Goal: Transaction & Acquisition: Purchase product/service

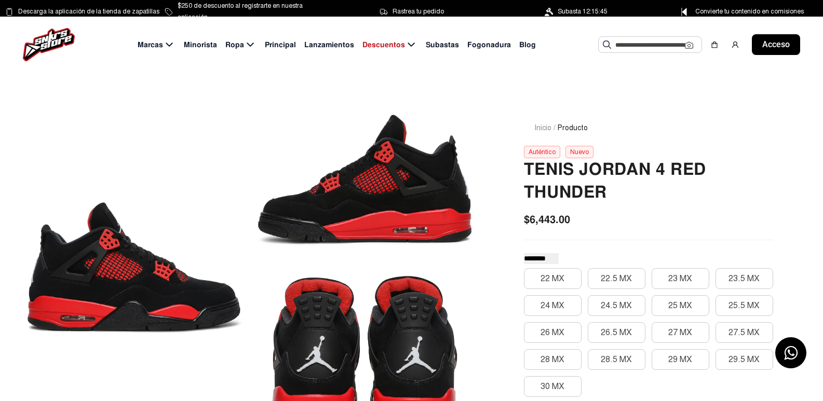
scroll to position [52, 0]
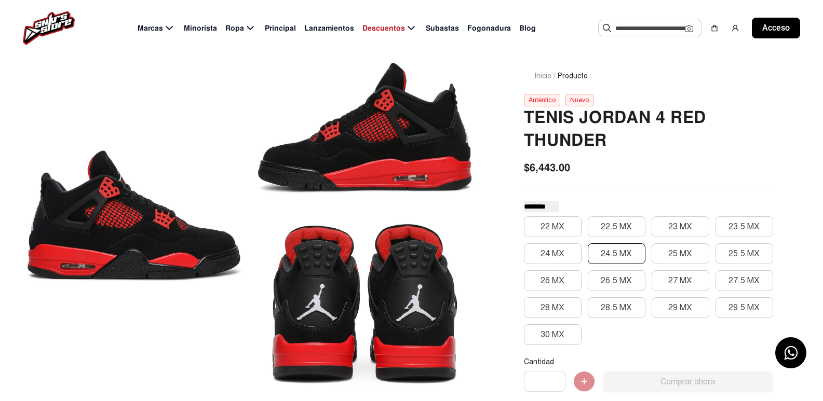
click at [628, 253] on font "24.5 MX" at bounding box center [616, 254] width 31 height 10
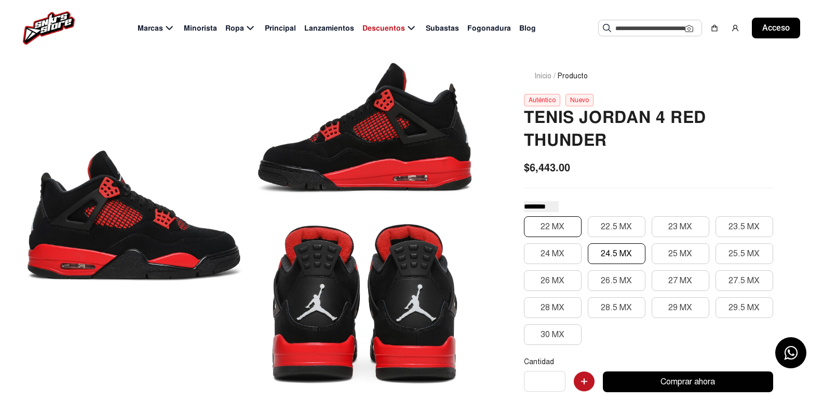
scroll to position [0, 0]
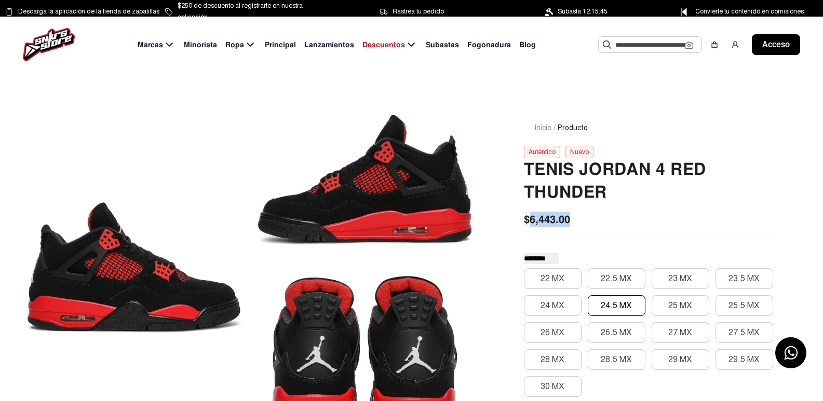
drag, startPoint x: 527, startPoint y: 222, endPoint x: 580, endPoint y: 220, distance: 53.0
click at [580, 220] on div "$6,443.00" at bounding box center [648, 220] width 249 height 16
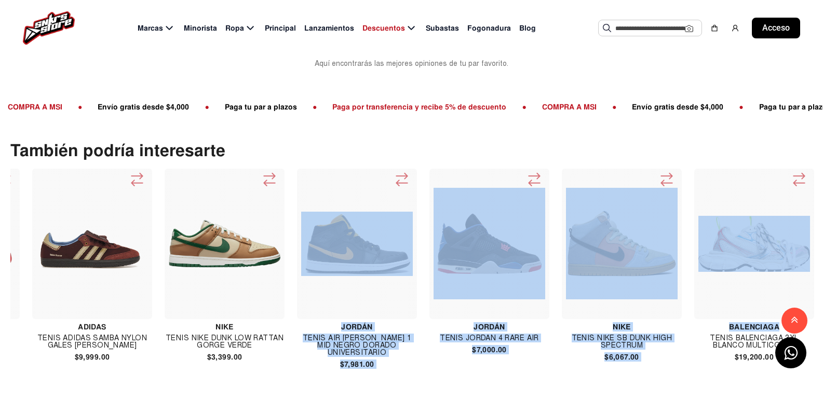
scroll to position [0, 449]
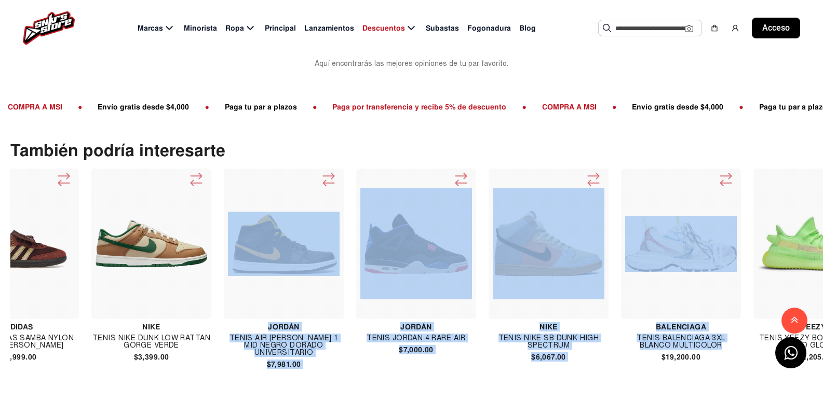
drag, startPoint x: 633, startPoint y: 358, endPoint x: 605, endPoint y: 384, distance: 38.6
click at [614, 387] on div "También podría interesarte Sin marcas TENIS [PERSON_NAME] LV SKATE SNEAKER NEGR…" at bounding box center [411, 260] width 823 height 285
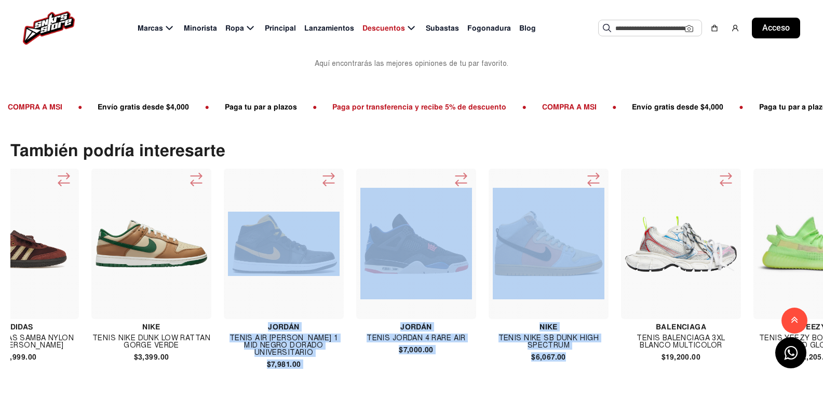
click at [559, 388] on div "También podría interesarte Sin marcas TENIS [PERSON_NAME] LV SKATE SNEAKER NEGR…" at bounding box center [411, 260] width 823 height 285
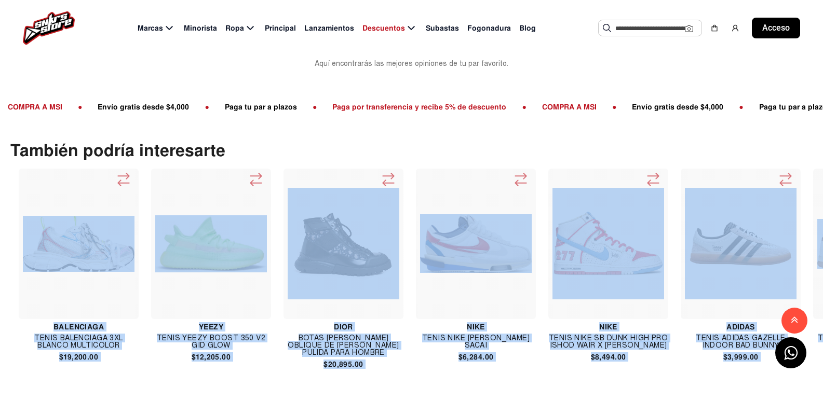
drag, startPoint x: 541, startPoint y: 349, endPoint x: 600, endPoint y: 401, distance: 78.4
click at [822, 361] on div "Sin marcas TENIS [PERSON_NAME] LV SKATE SNEAKER NEGRO $31,000.00 Nike Tenis Nik…" at bounding box center [416, 271] width 813 height 214
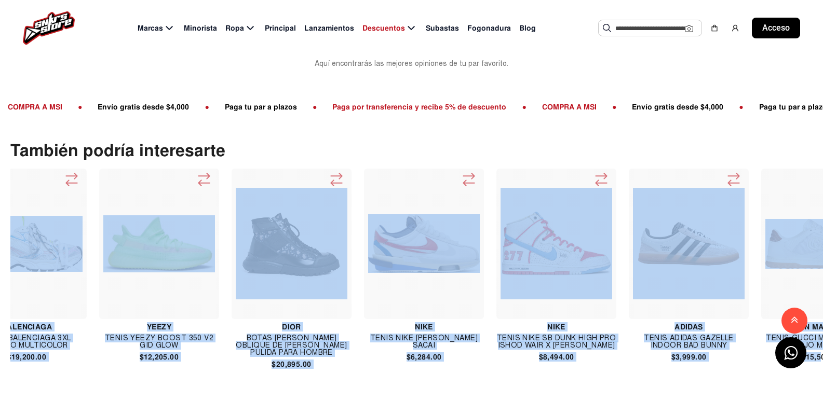
click at [552, 384] on div "También podría interesarte Sin marcas TENIS [PERSON_NAME] LV SKATE SNEAKER NEGR…" at bounding box center [411, 260] width 823 height 285
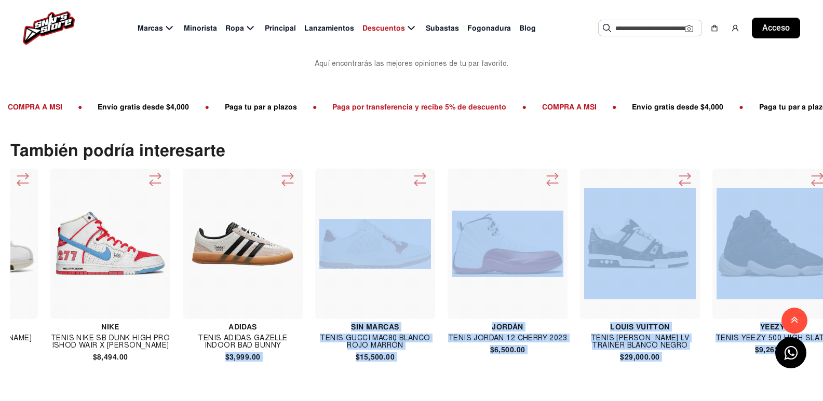
scroll to position [0, 1556]
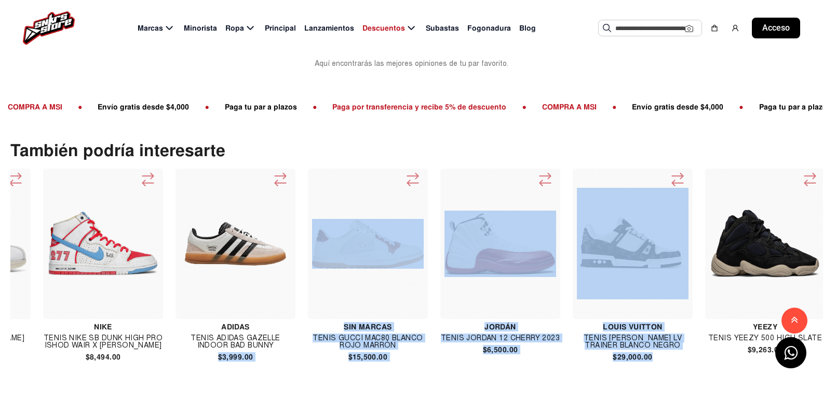
drag, startPoint x: 664, startPoint y: 345, endPoint x: 650, endPoint y: 368, distance: 27.2
click at [650, 368] on div "Sin marcas TENIS [PERSON_NAME] LV SKATE SNEAKER NEGRO $31,000.00 Nike Tenis Nik…" at bounding box center [416, 271] width 813 height 214
click at [613, 387] on div "También podría interesarte Sin marcas TENIS [PERSON_NAME] LV SKATE SNEAKER NEGR…" at bounding box center [411, 260] width 823 height 285
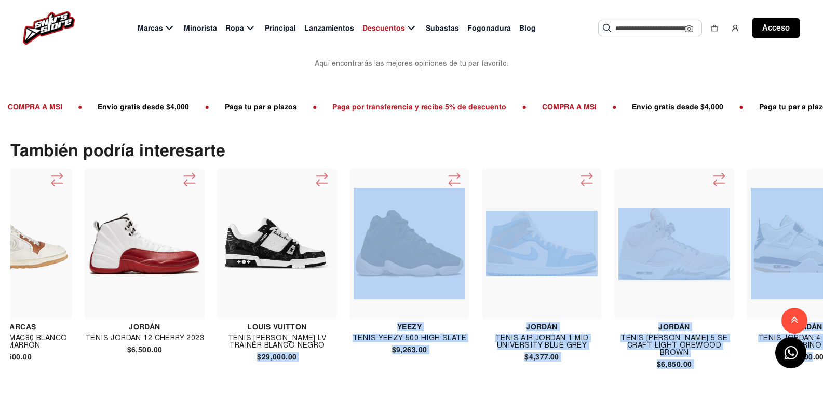
scroll to position [0, 1989]
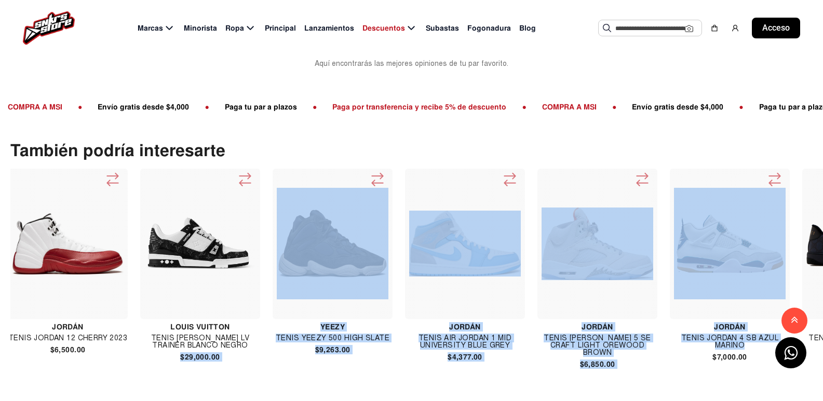
drag, startPoint x: 611, startPoint y: 343, endPoint x: 702, endPoint y: 387, distance: 101.3
click at [702, 387] on div "También podría interesarte Sin marcas TENIS [PERSON_NAME] LV SKATE SNEAKER NEGR…" at bounding box center [411, 260] width 823 height 285
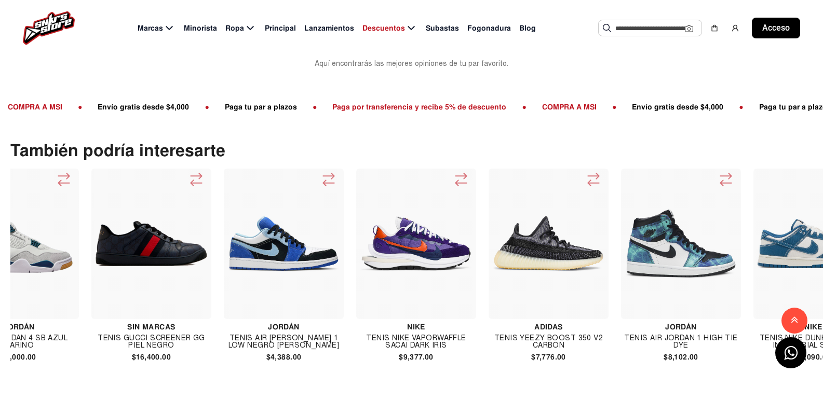
drag, startPoint x: 286, startPoint y: 356, endPoint x: 294, endPoint y: 363, distance: 11.0
click at [286, 358] on div "Sin marcas TENIS [PERSON_NAME] LV SKATE SNEAKER NEGRO $31,000.00 Nike Tenis Nik…" at bounding box center [416, 271] width 813 height 214
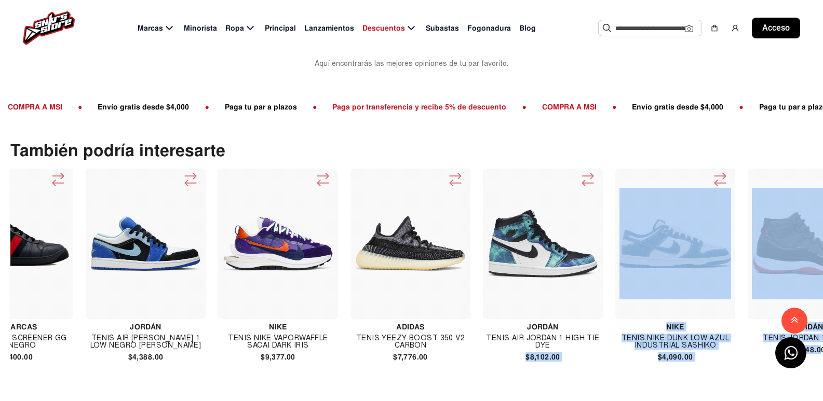
scroll to position [0, 2919]
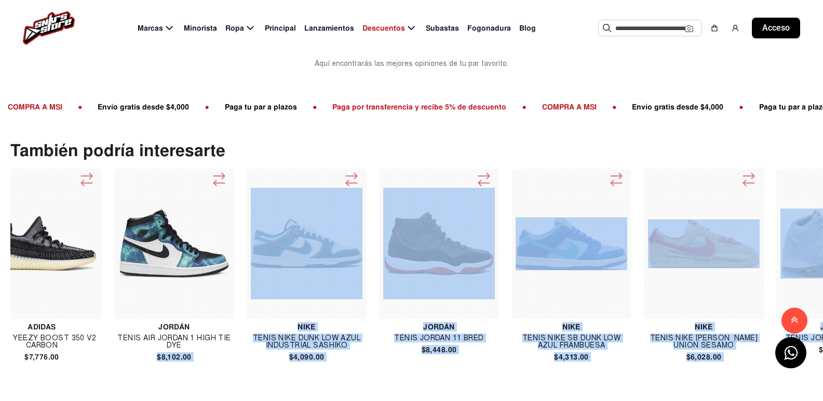
drag, startPoint x: 664, startPoint y: 349, endPoint x: 660, endPoint y: 400, distance: 51.5
click at [818, 361] on div "Sin marcas TENIS [PERSON_NAME] LV SKATE SNEAKER NEGRO $31,000.00 Nike Tenis Nik…" at bounding box center [416, 271] width 813 height 214
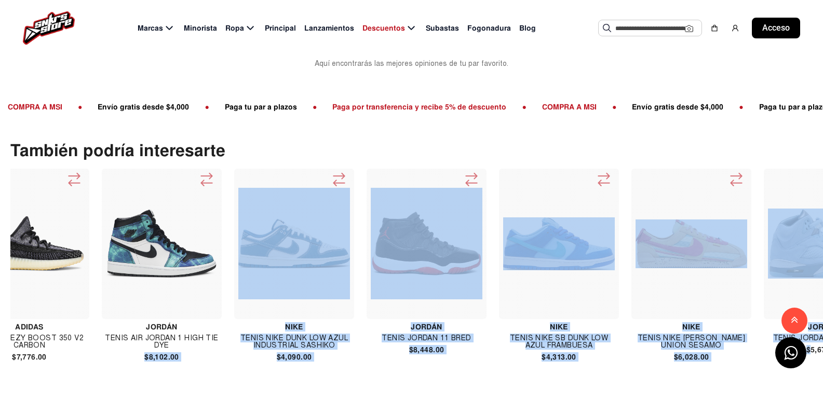
click at [622, 395] on div "También podría interesarte Sin marcas TENIS [PERSON_NAME] LV SKATE SNEAKER NEGR…" at bounding box center [411, 260] width 823 height 285
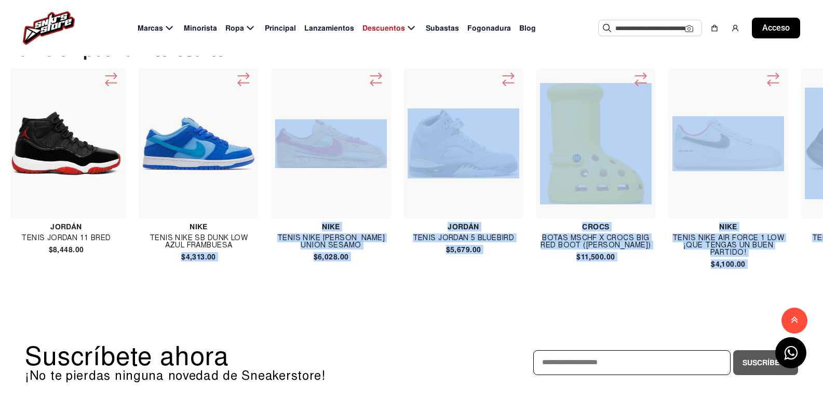
scroll to position [0, 3643]
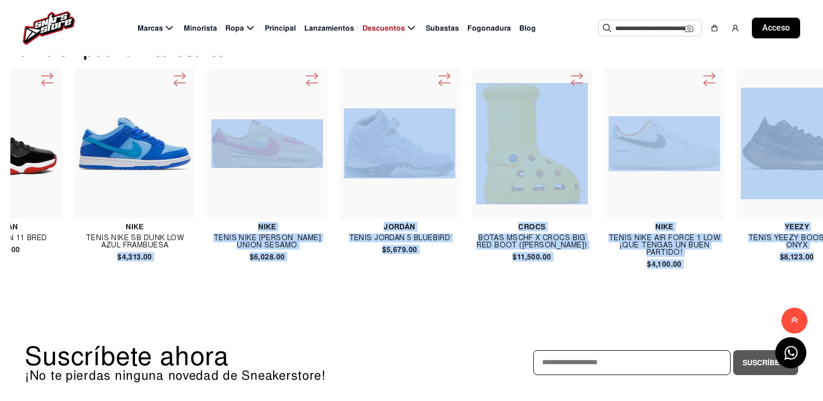
drag, startPoint x: 543, startPoint y: 244, endPoint x: 822, endPoint y: 256, distance: 279.6
click at [822, 256] on div "Sin marcas TENIS [PERSON_NAME] LV SKATE SNEAKER NEGRO $31,000.00 Nike Tenis Nik…" at bounding box center [416, 170] width 813 height 214
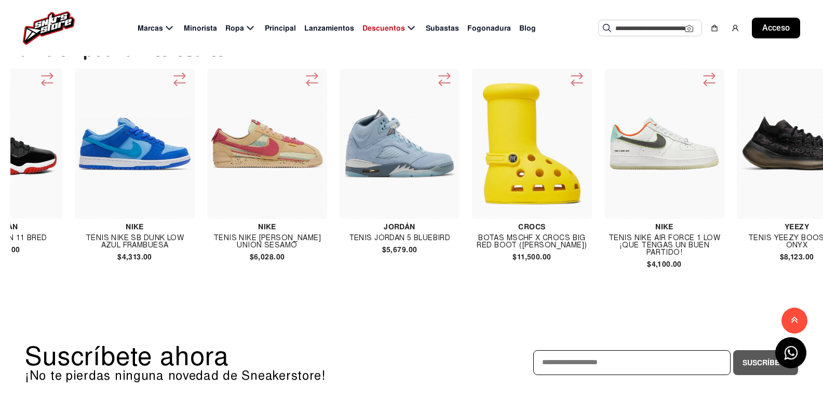
drag, startPoint x: 576, startPoint y: 285, endPoint x: 628, endPoint y: 307, distance: 56.3
click at [577, 286] on div "También podría interesarte Sin marcas TENIS [PERSON_NAME] LV SKATE SNEAKER NEGR…" at bounding box center [411, 160] width 823 height 285
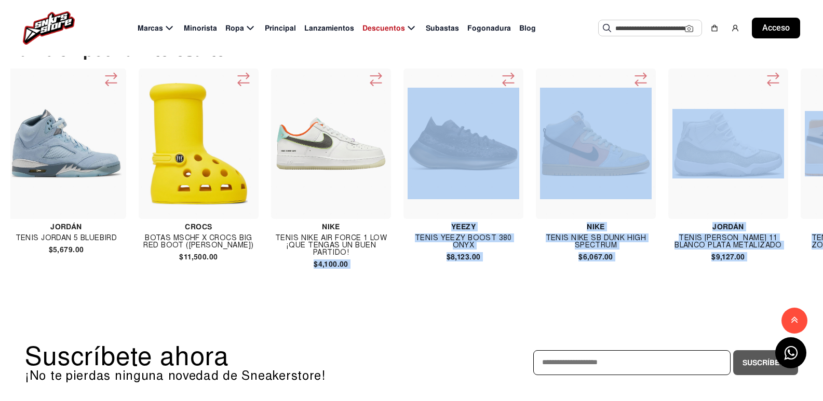
scroll to position [0, 4040]
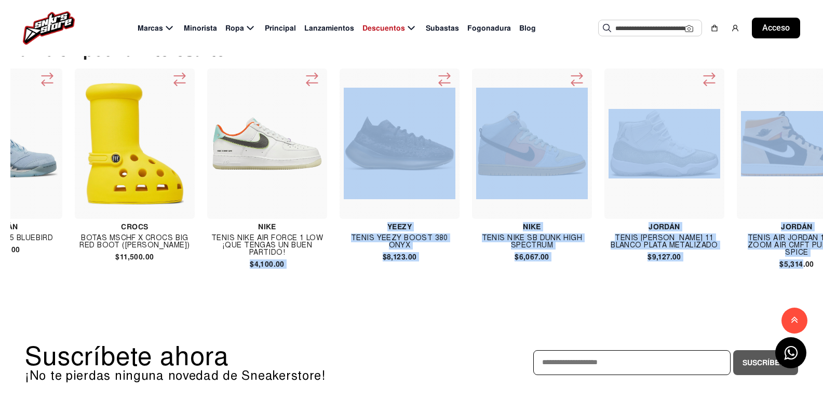
drag, startPoint x: 648, startPoint y: 250, endPoint x: 670, endPoint y: 312, distance: 66.2
click at [792, 268] on div "Sin marcas TENIS [PERSON_NAME] LV SKATE SNEAKER NEGRO $31,000.00 Nike Tenis Nik…" at bounding box center [416, 170] width 813 height 214
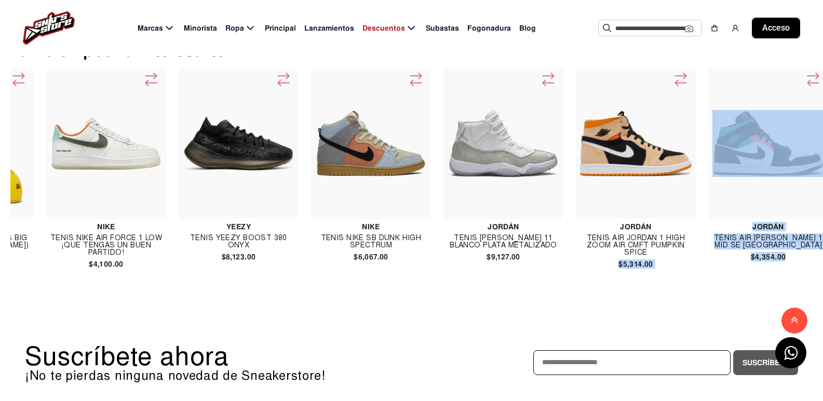
scroll to position [0, 4292]
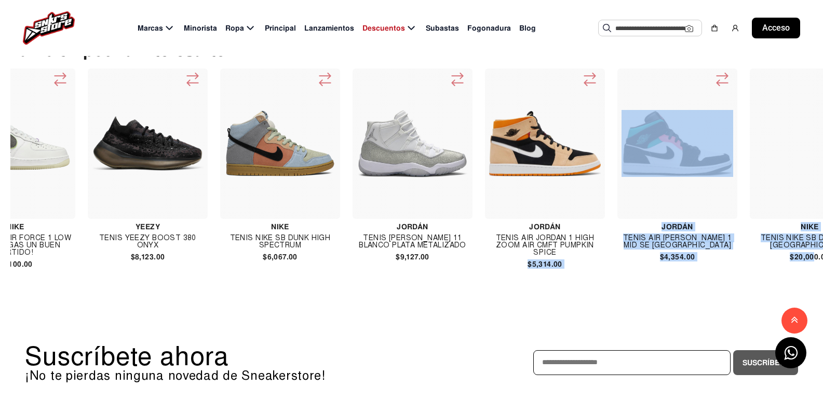
drag, startPoint x: 773, startPoint y: 252, endPoint x: 830, endPoint y: 257, distance: 57.8
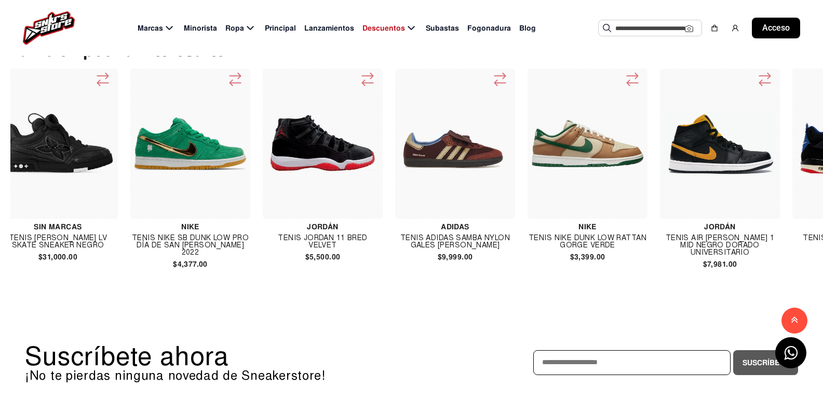
scroll to position [0, 0]
